Goal: Navigation & Orientation: Understand site structure

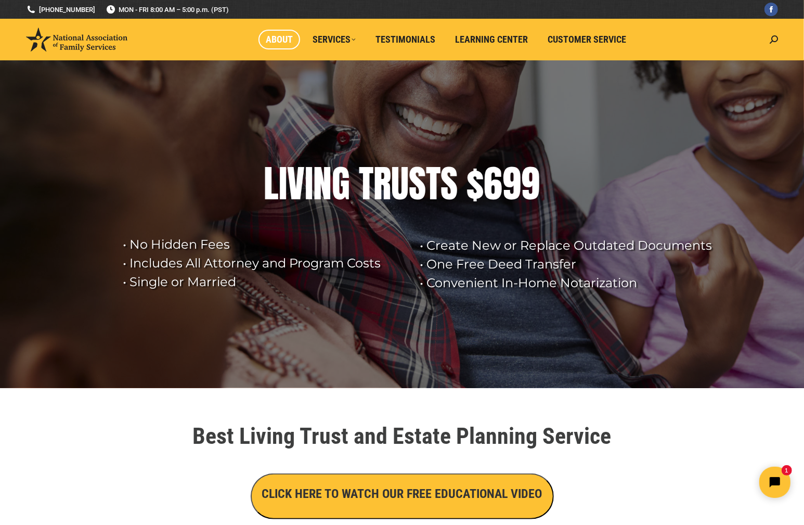
click at [279, 40] on span "About" at bounding box center [279, 39] width 27 height 11
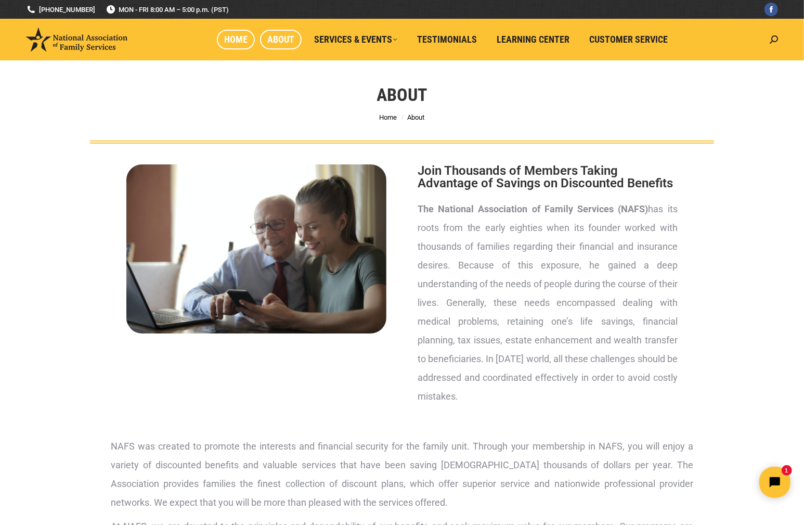
click at [233, 37] on span "Home" at bounding box center [235, 39] width 23 height 11
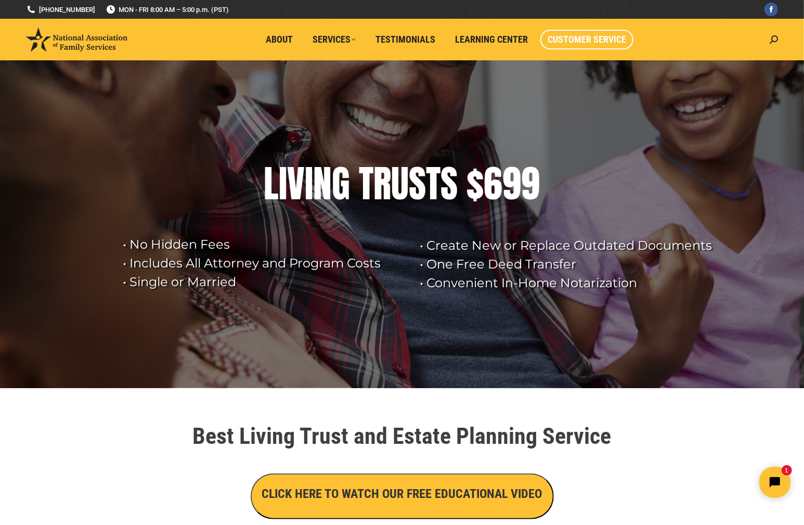
click at [606, 44] on span "Customer Service" at bounding box center [587, 39] width 79 height 11
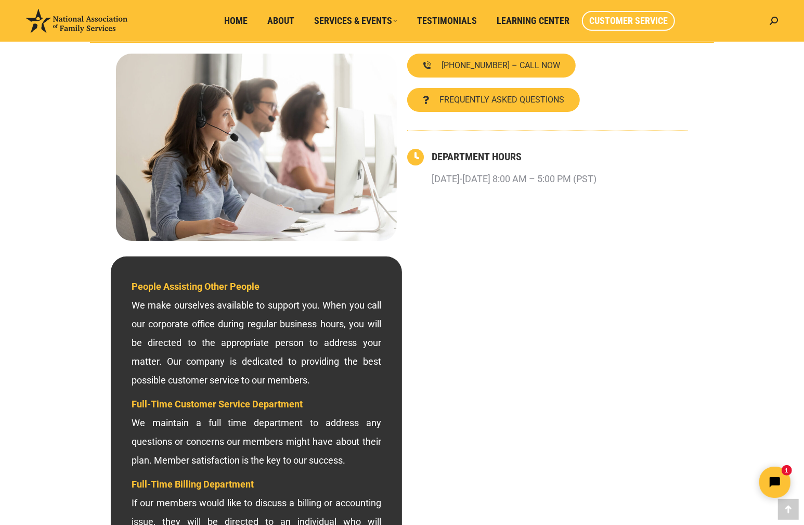
scroll to position [100, 0]
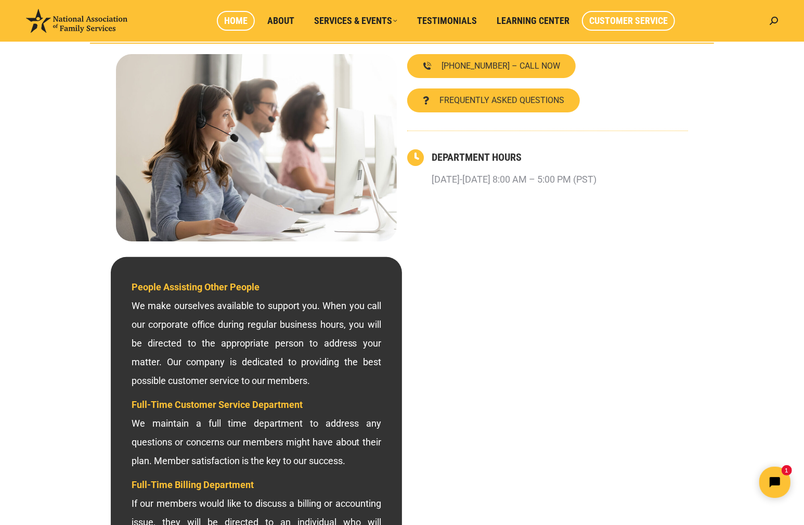
click at [231, 18] on span "Home" at bounding box center [235, 20] width 23 height 11
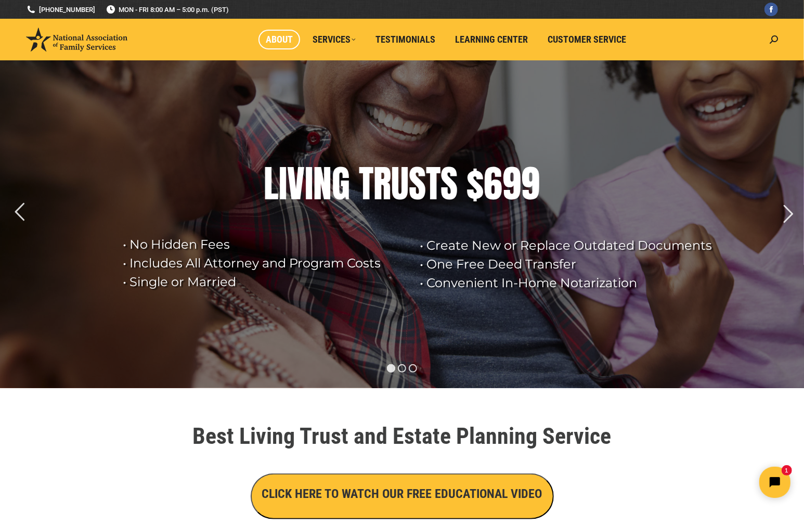
click at [281, 40] on span "About" at bounding box center [279, 39] width 27 height 11
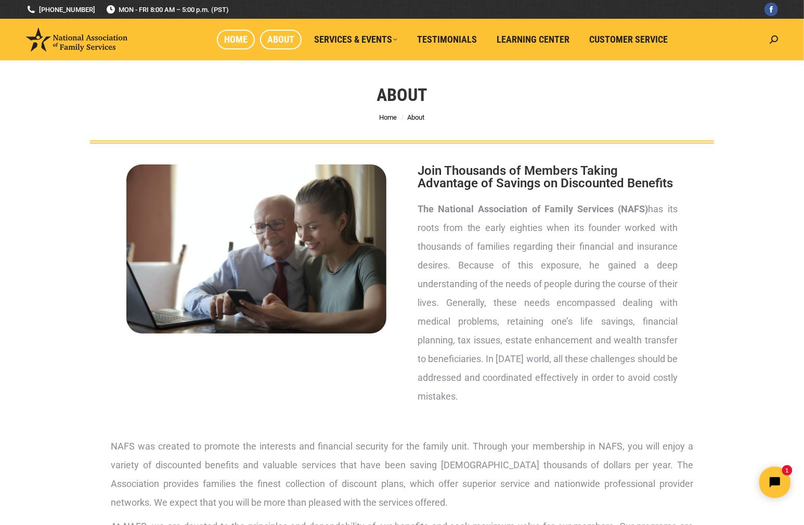
click at [236, 36] on span "Home" at bounding box center [235, 39] width 23 height 11
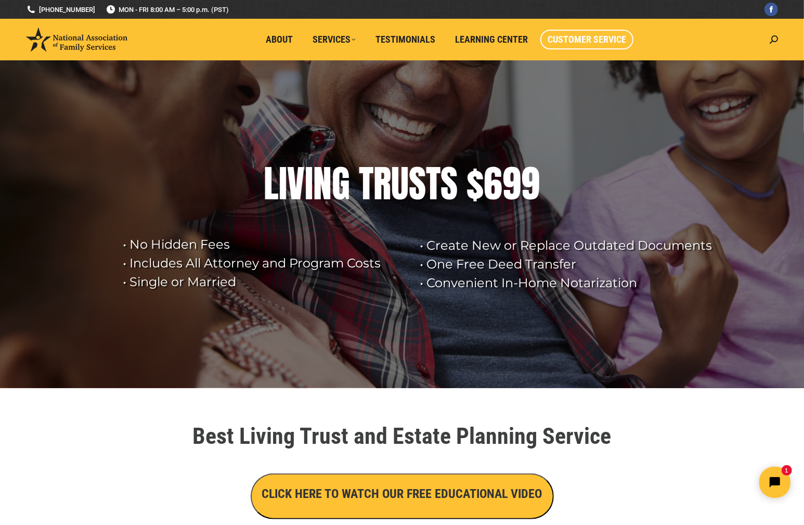
click at [613, 40] on span "Customer Service" at bounding box center [587, 39] width 79 height 11
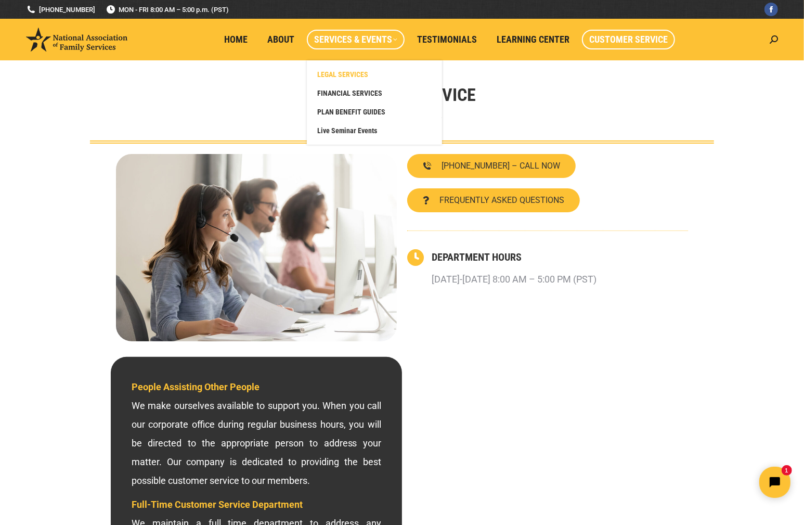
click at [355, 74] on span "LEGAL SERVICES" at bounding box center [342, 74] width 51 height 9
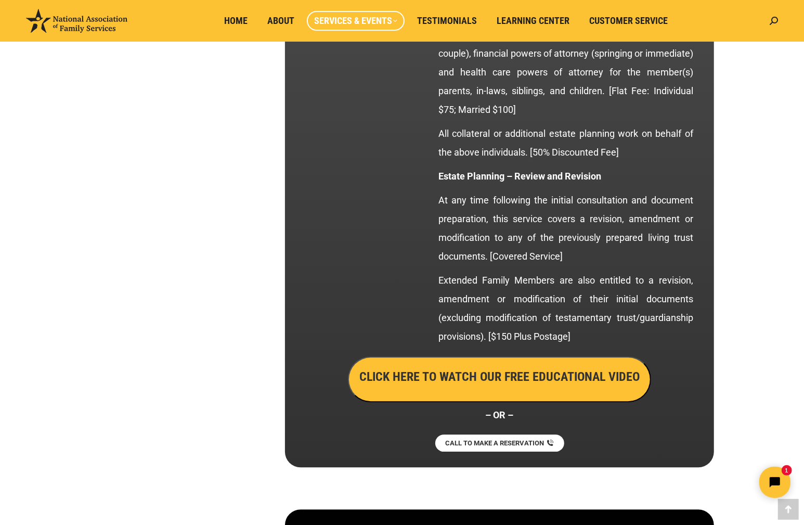
scroll to position [1646, 0]
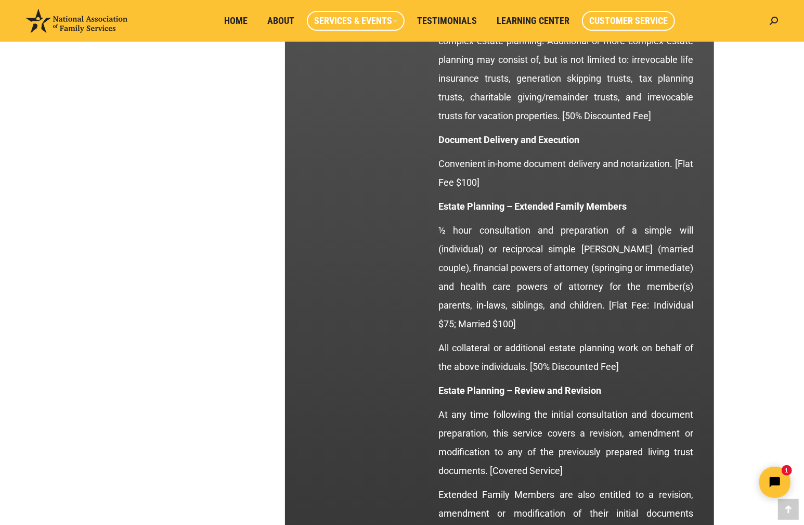
click at [617, 15] on span "Customer Service" at bounding box center [628, 20] width 79 height 11
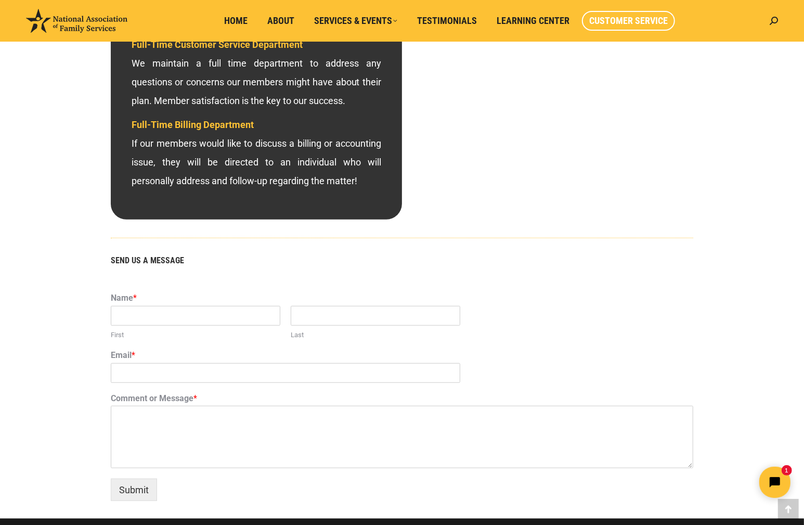
scroll to position [624, 0]
